Goal: Consume media (video, audio): Consume media (video, audio)

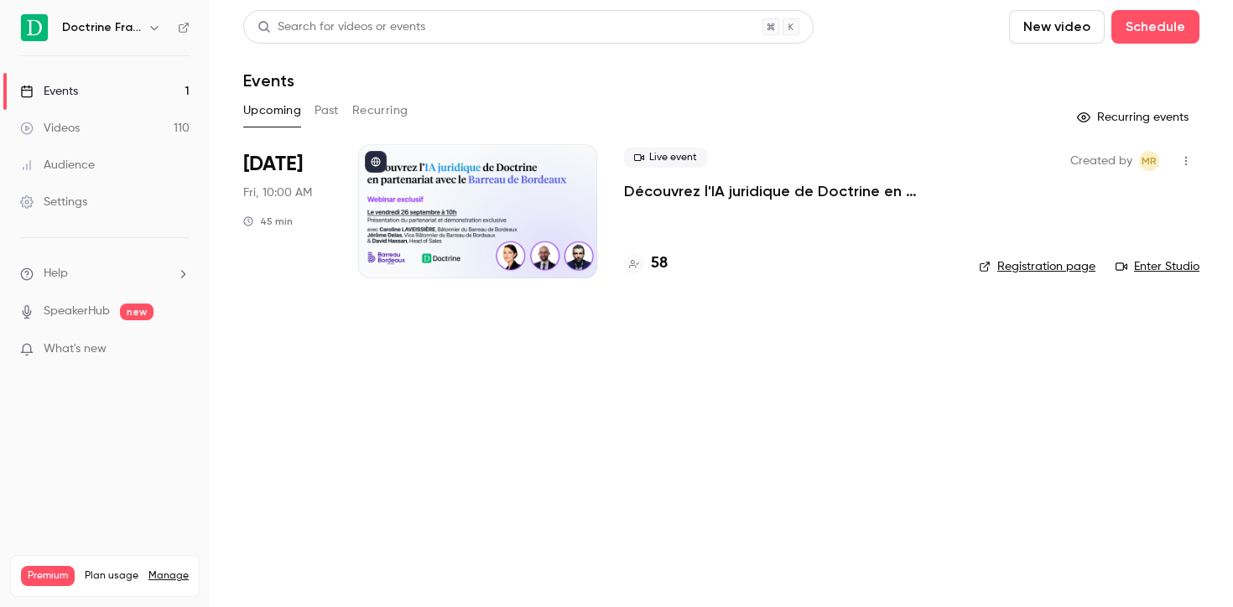
click at [110, 124] on link "Videos 110" at bounding box center [105, 128] width 210 height 37
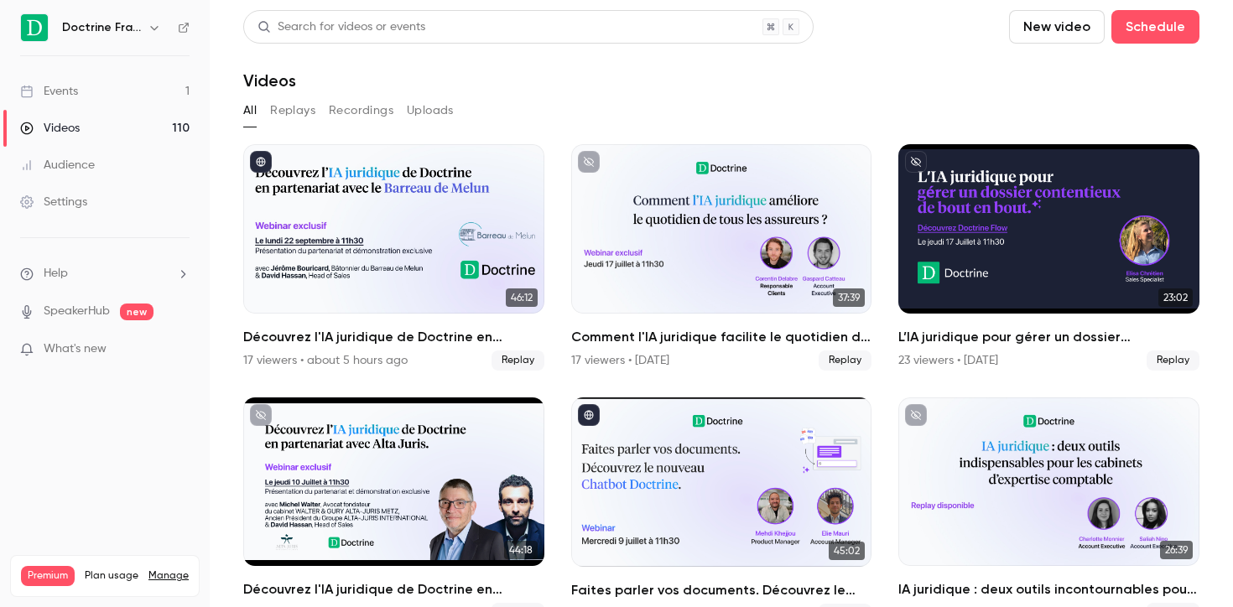
click at [130, 70] on ul "Events 1 Videos 110 Audience Settings" at bounding box center [105, 146] width 210 height 181
click at [105, 92] on link "Events 1" at bounding box center [105, 91] width 210 height 37
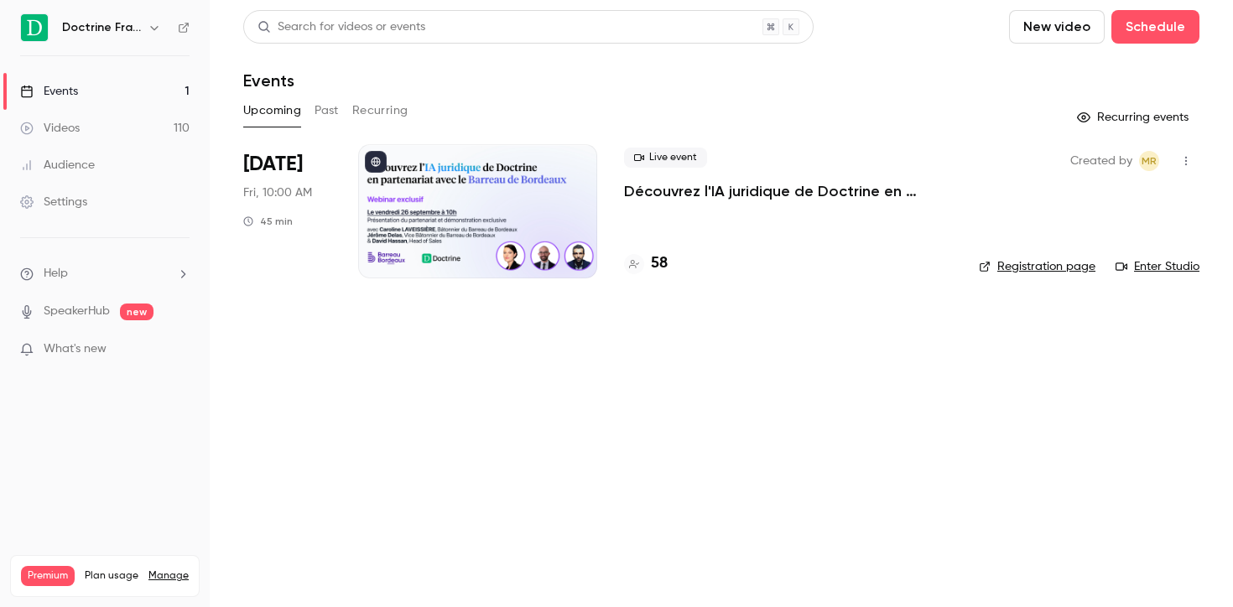
click at [90, 134] on link "Videos 110" at bounding box center [105, 128] width 210 height 37
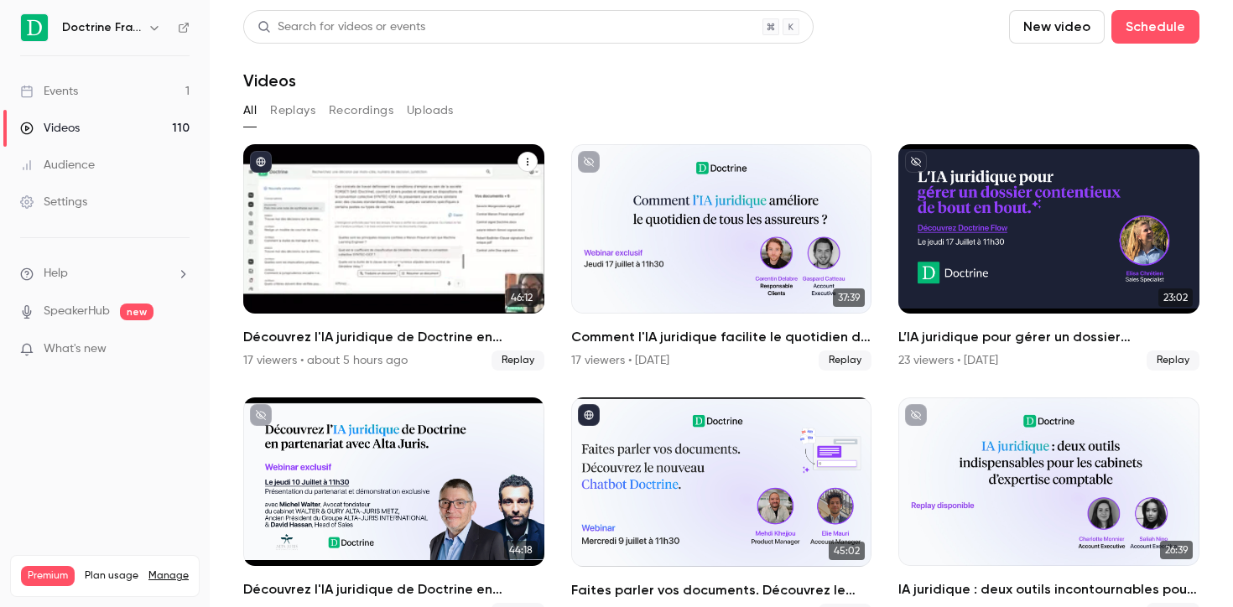
click at [382, 231] on div "Découvrez l'IA juridique de Doctrine en partenariat avec le Barreau de Melun" at bounding box center [393, 228] width 301 height 169
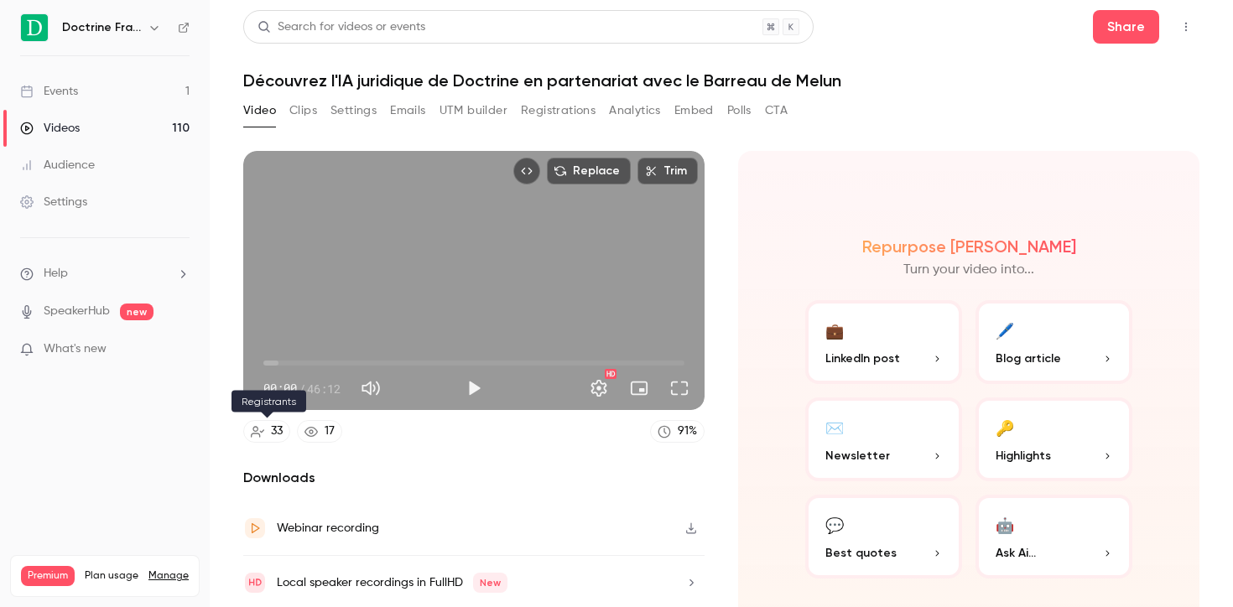
click at [269, 435] on link "33" at bounding box center [266, 431] width 47 height 23
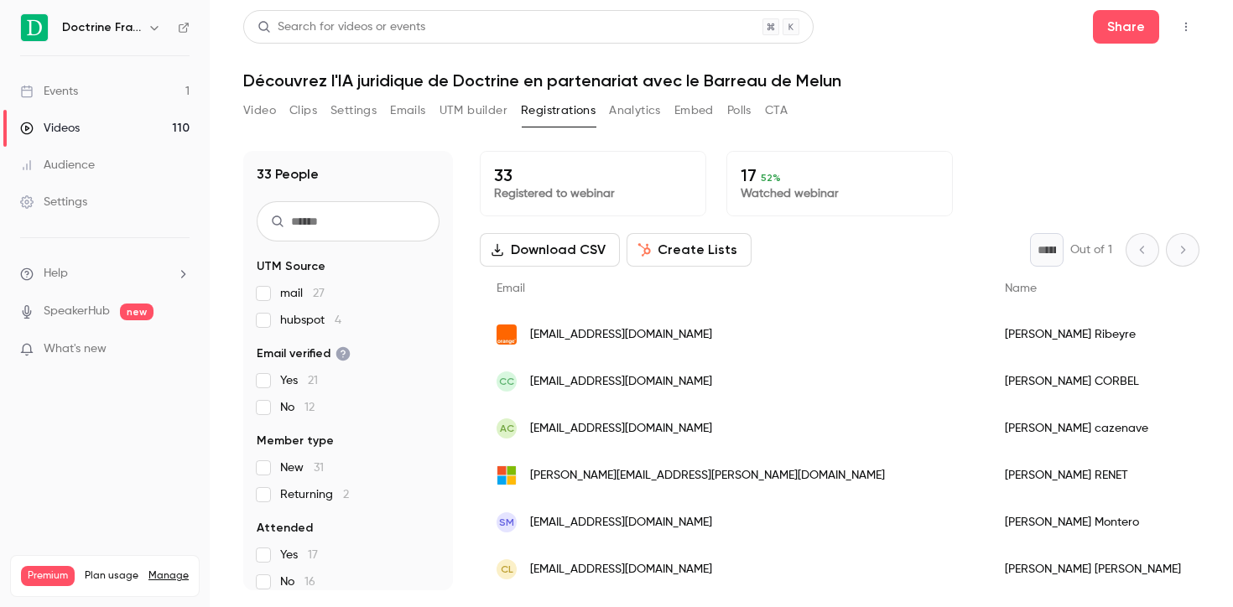
click at [636, 114] on button "Analytics" at bounding box center [635, 110] width 52 height 27
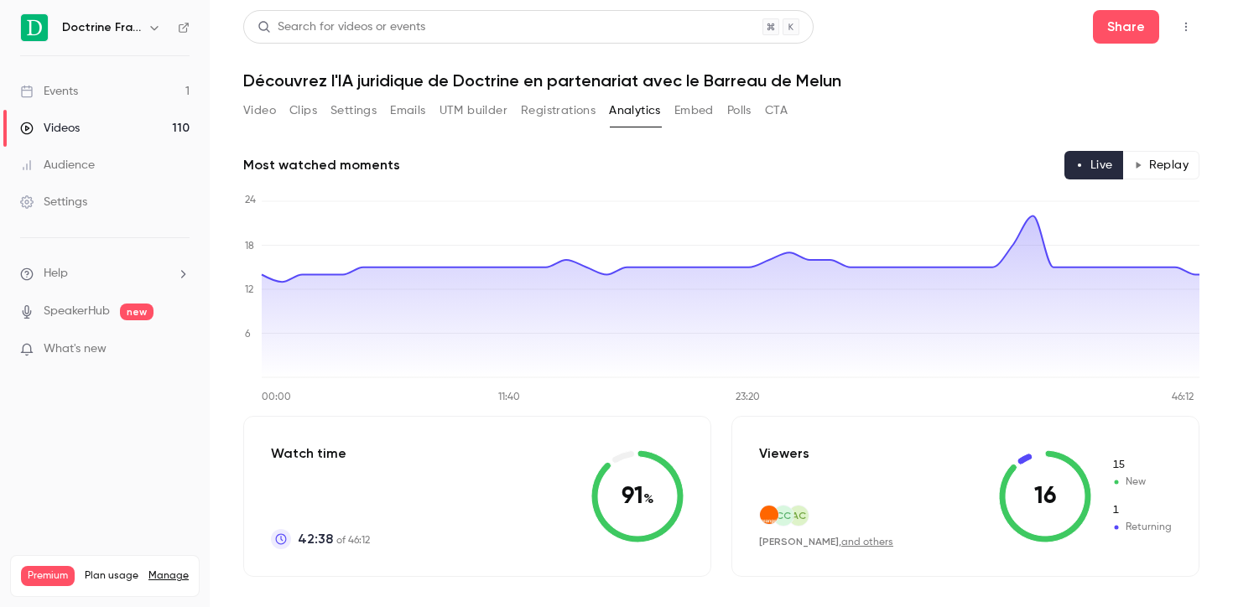
click at [714, 115] on button "Embed" at bounding box center [693, 110] width 39 height 27
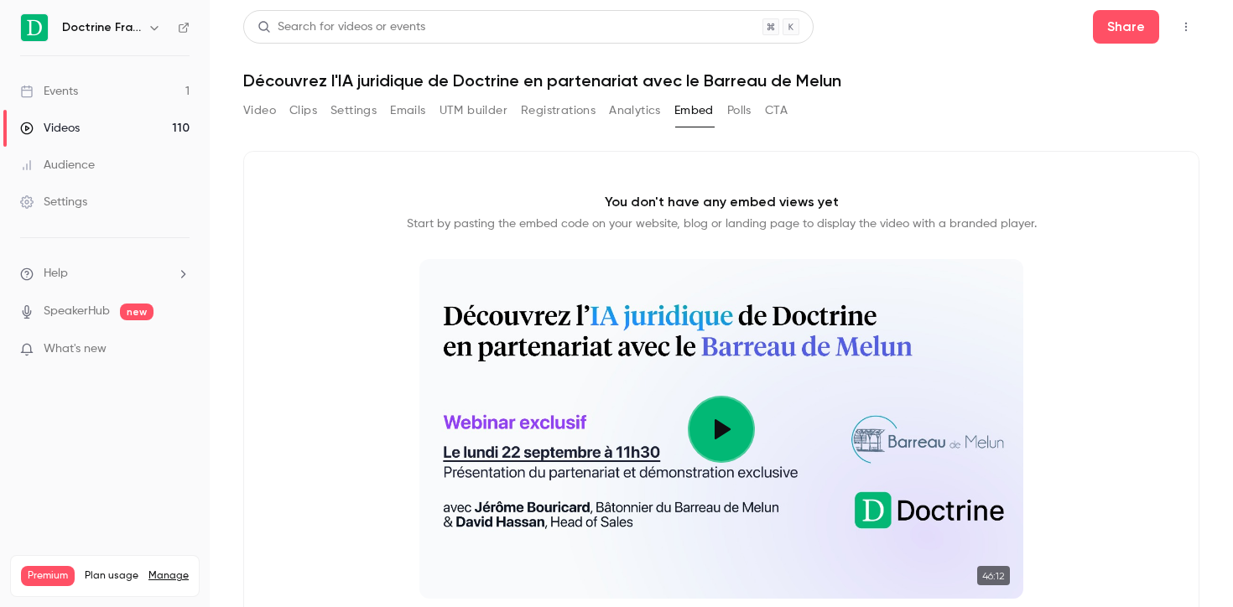
click at [116, 100] on link "Events 1" at bounding box center [105, 91] width 210 height 37
